Goal: Navigation & Orientation: Understand site structure

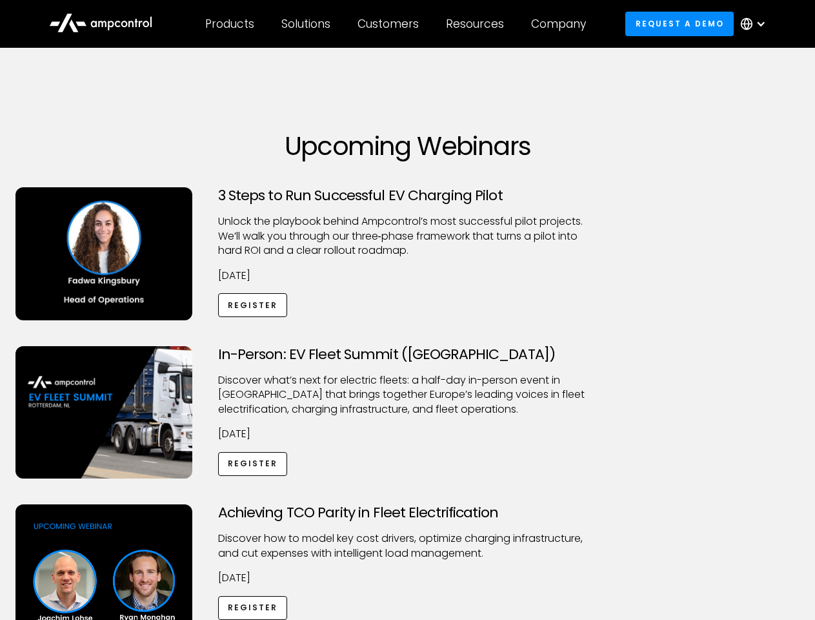
click at [397, 24] on div "Customers" at bounding box center [388, 24] width 61 height 14
click at [229, 24] on div "Products" at bounding box center [229, 24] width 49 height 14
click at [307, 24] on div "Solutions" at bounding box center [305, 24] width 49 height 14
click at [390, 24] on div "Customers" at bounding box center [388, 24] width 61 height 14
click at [478, 24] on div "Resources" at bounding box center [475, 24] width 58 height 14
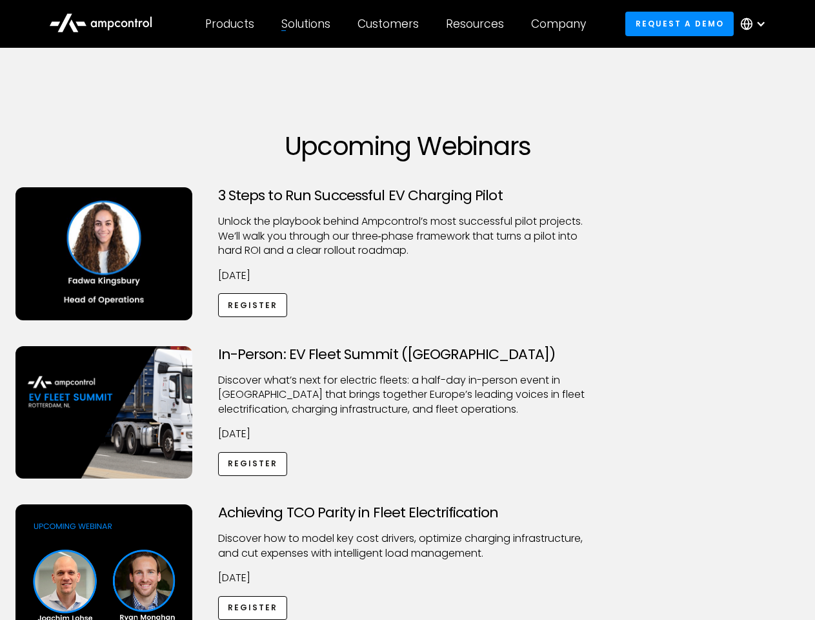
click at [563, 24] on div "Company" at bounding box center [558, 24] width 55 height 14
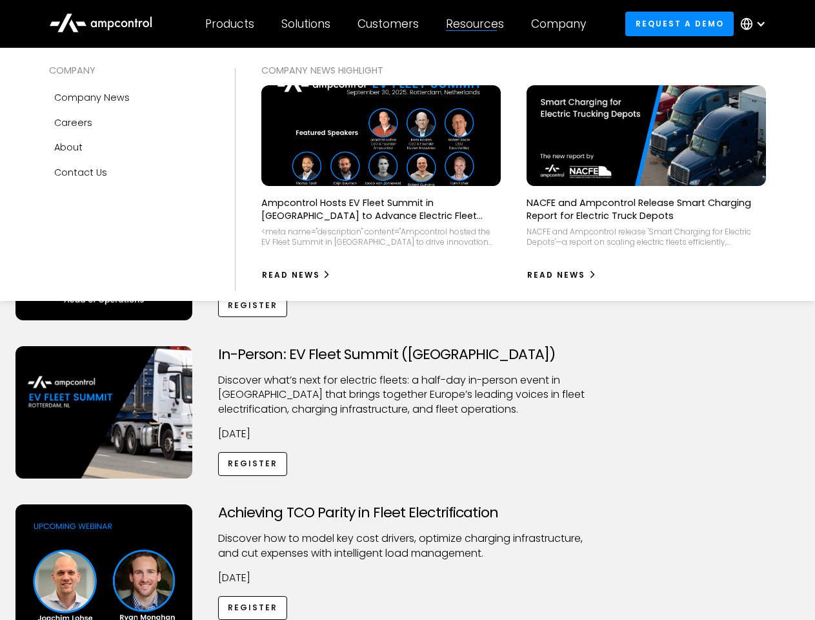
click at [756, 24] on div at bounding box center [761, 24] width 10 height 10
